Goal: Check status

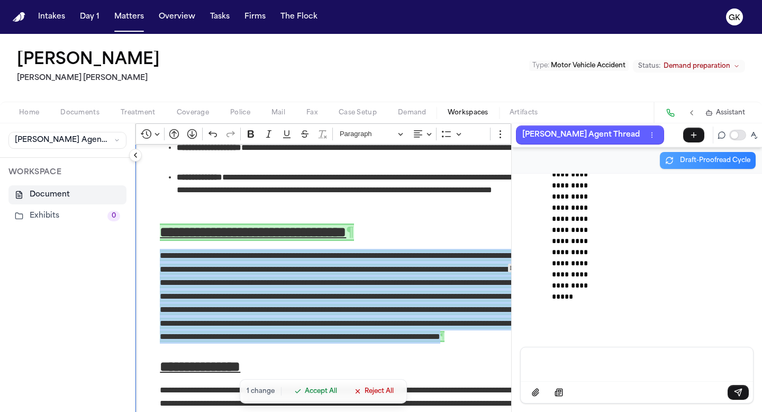
scroll to position [47199, 0]
